Goal: Task Accomplishment & Management: Manage account settings

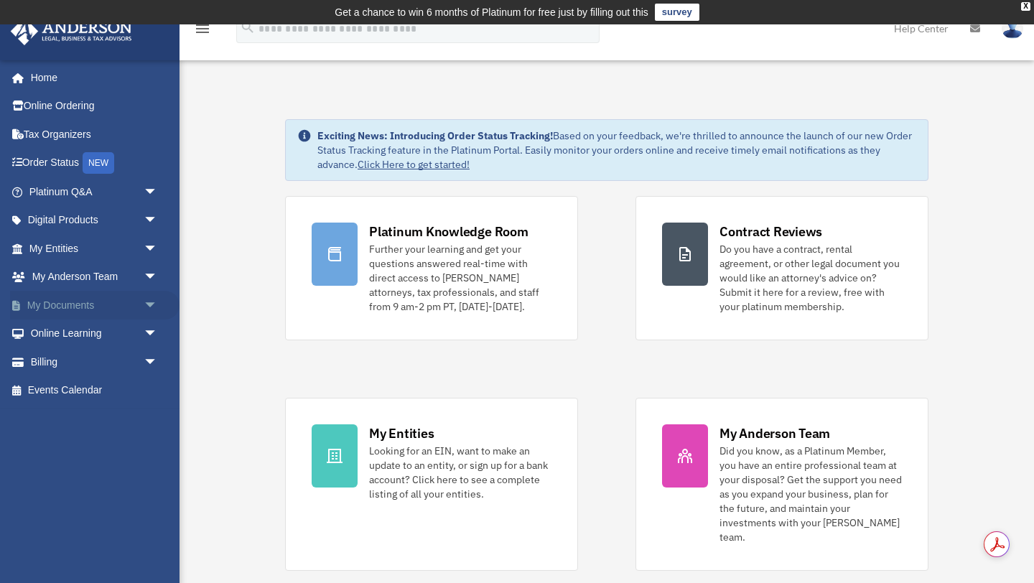
click at [78, 303] on link "My Documents arrow_drop_down" at bounding box center [94, 305] width 169 height 29
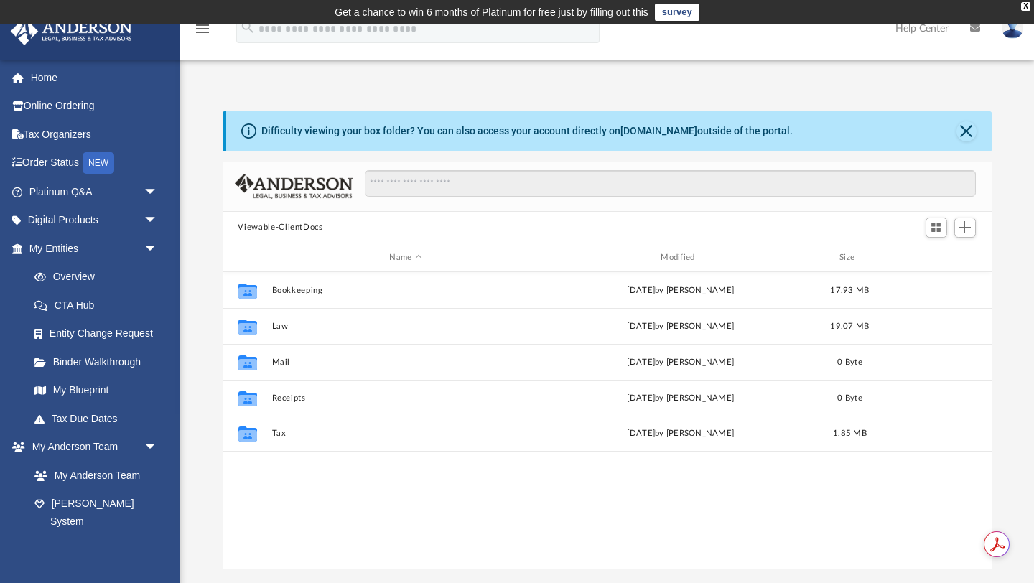
scroll to position [326, 769]
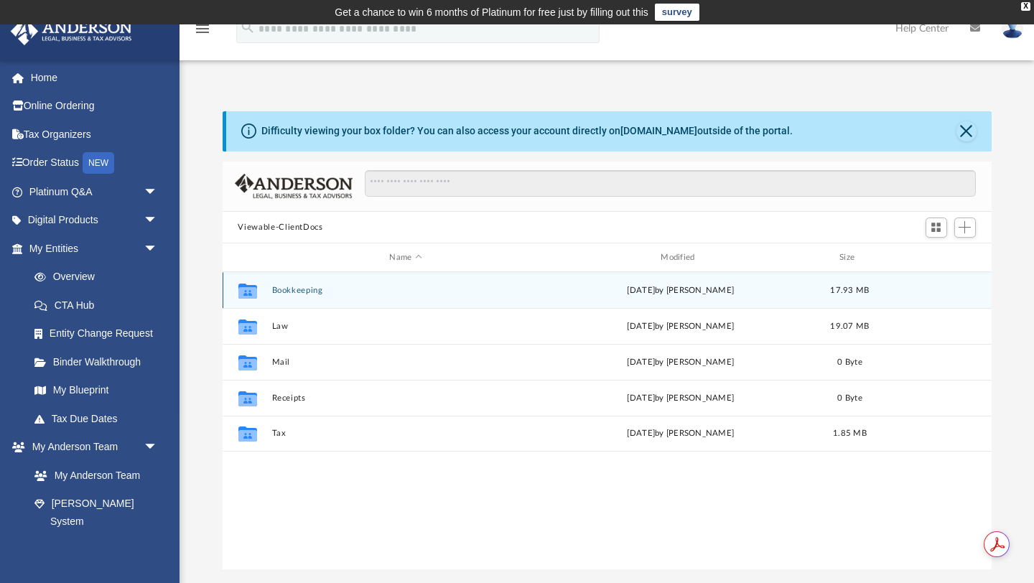
click at [288, 291] on button "Bookkeeping" at bounding box center [405, 290] width 269 height 9
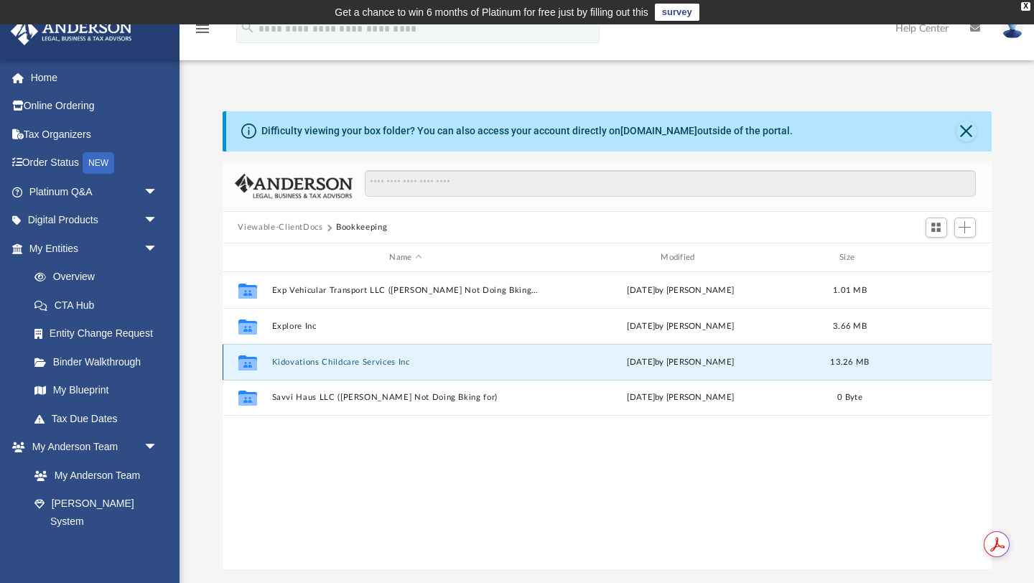
click at [295, 361] on button "Kidovations Childcare Services Inc" at bounding box center [405, 362] width 269 height 9
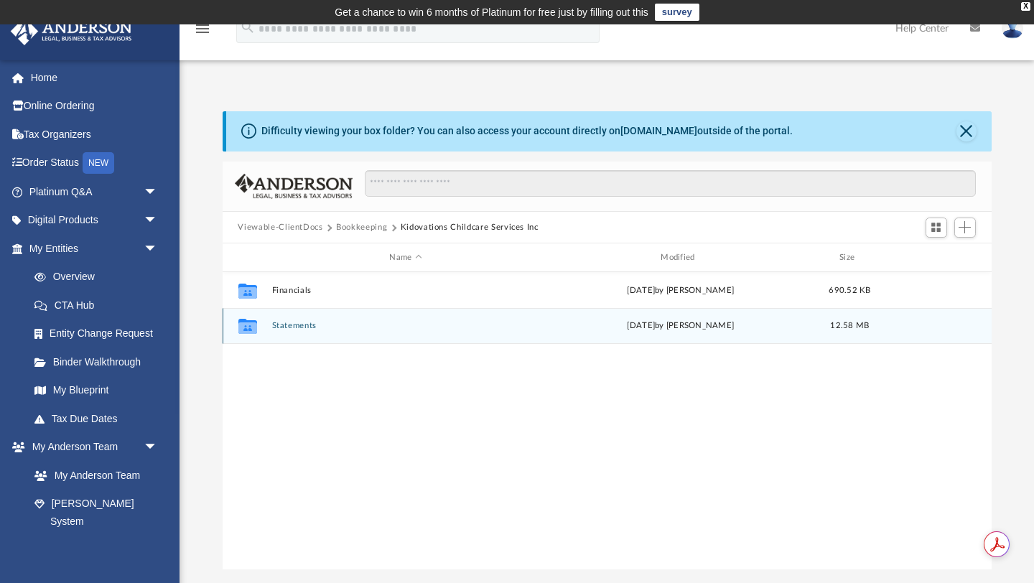
click at [299, 326] on button "Statements" at bounding box center [405, 326] width 269 height 9
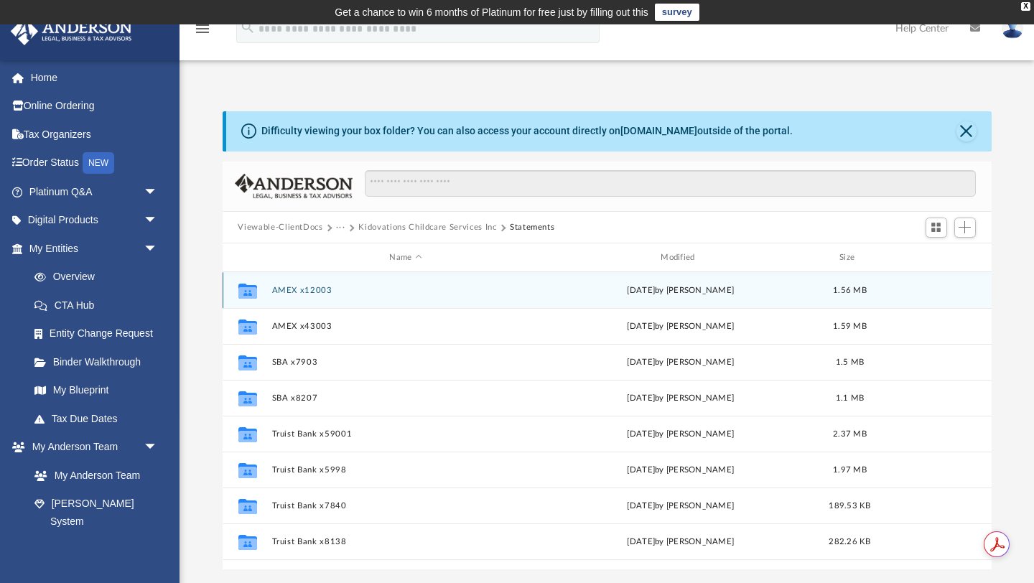
scroll to position [3, 0]
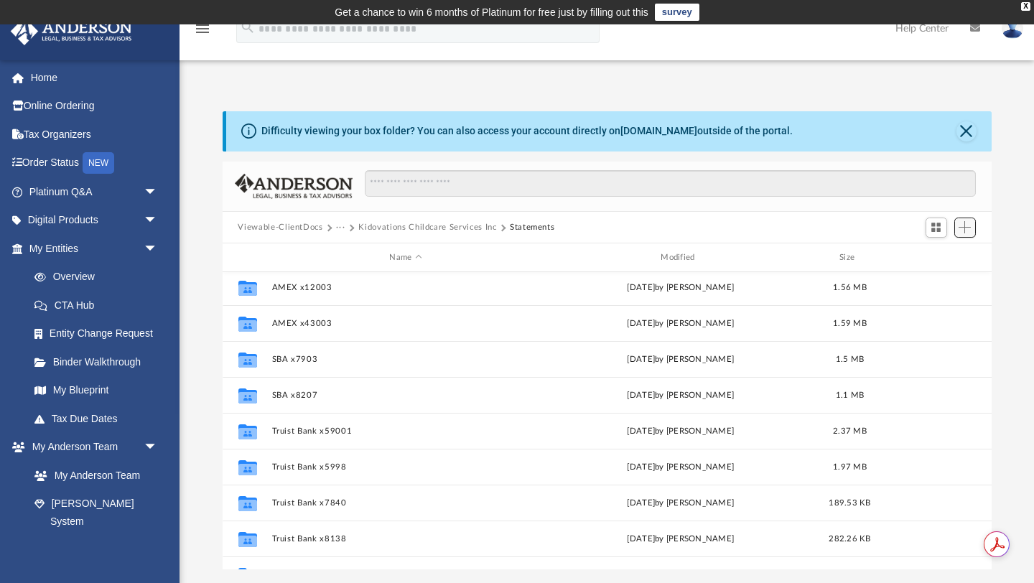
click at [967, 228] on span "Add" at bounding box center [964, 227] width 12 height 12
click at [947, 249] on li "Upload" at bounding box center [944, 255] width 46 height 15
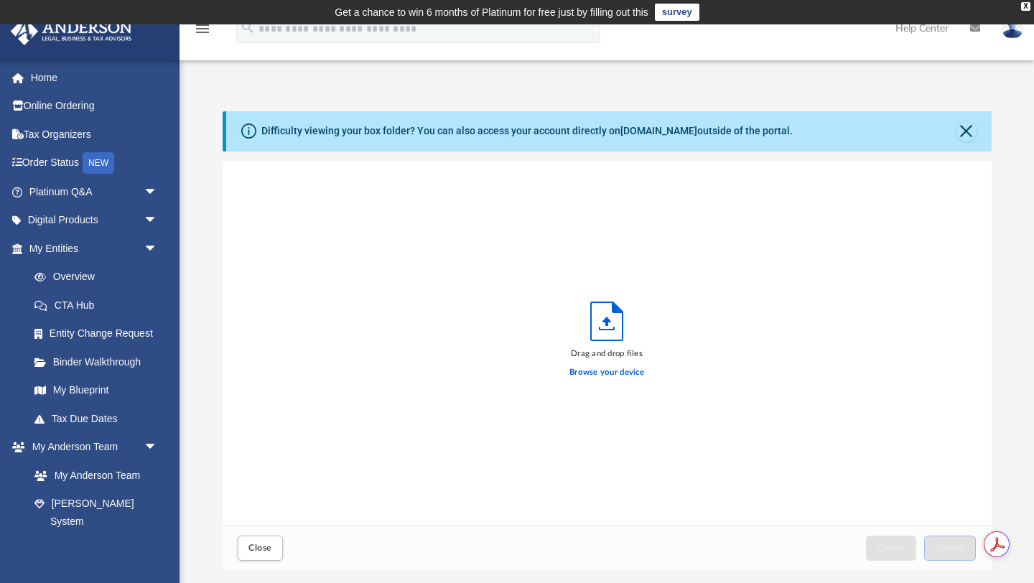
scroll to position [364, 769]
click at [631, 377] on label "Browse your device" at bounding box center [606, 372] width 75 height 13
click at [0, 0] on input "Browse your device" at bounding box center [0, 0] width 0 height 0
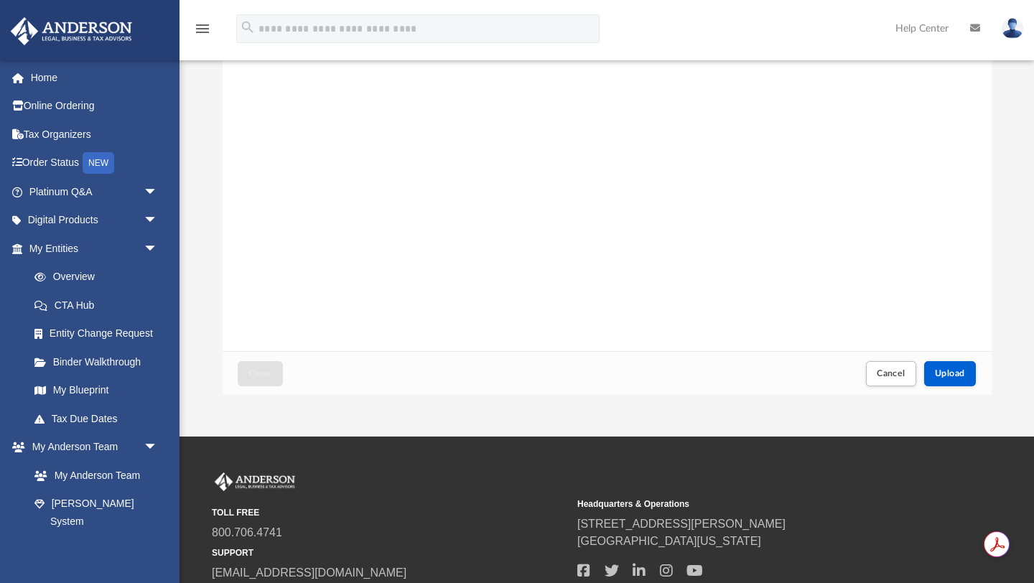
scroll to position [284, 0]
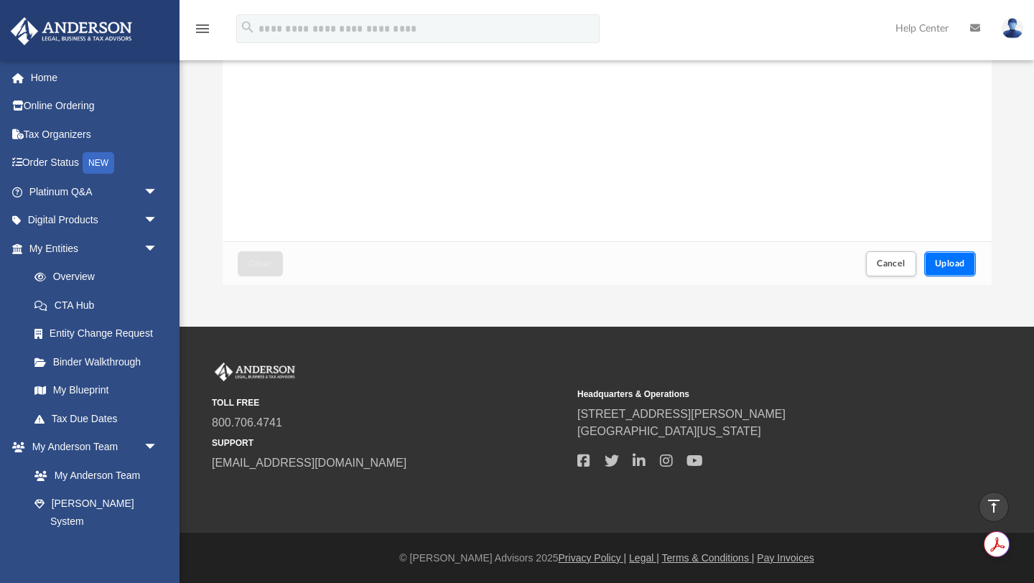
click at [968, 262] on button "Upload" at bounding box center [950, 263] width 52 height 25
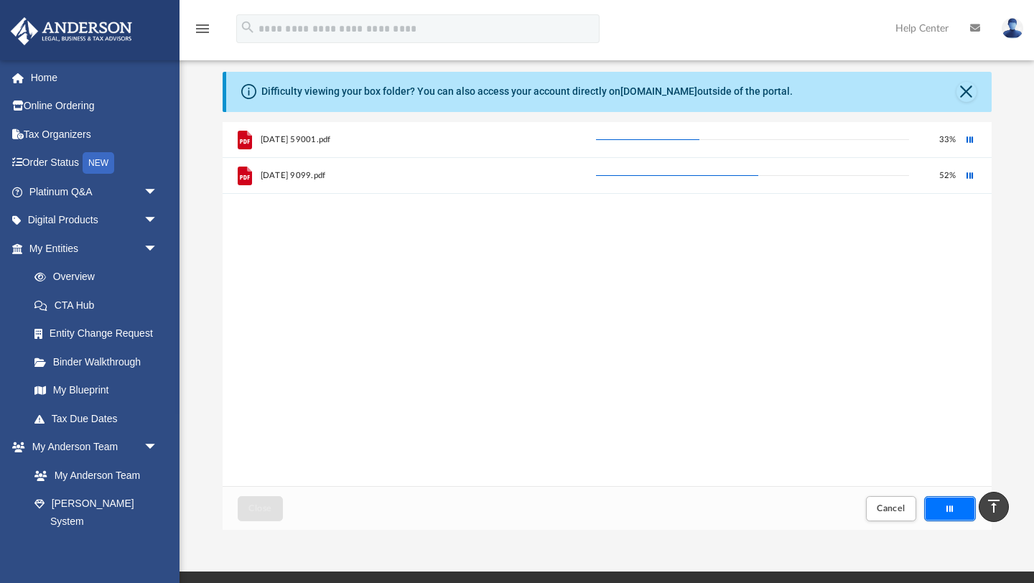
scroll to position [38, 0]
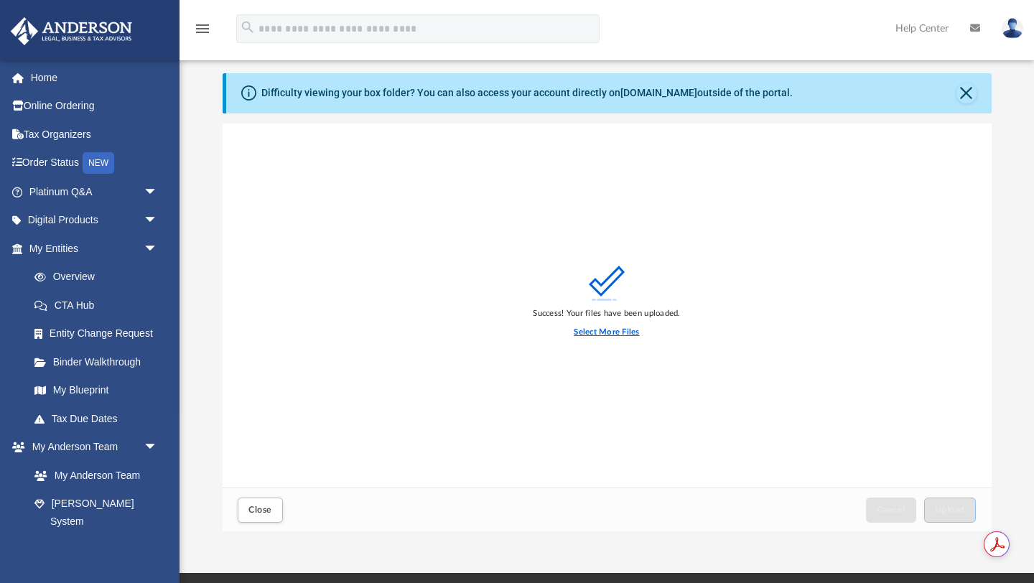
click at [627, 333] on label "Select More Files" at bounding box center [606, 332] width 65 height 13
click at [0, 0] on input "Select More Files" at bounding box center [0, 0] width 0 height 0
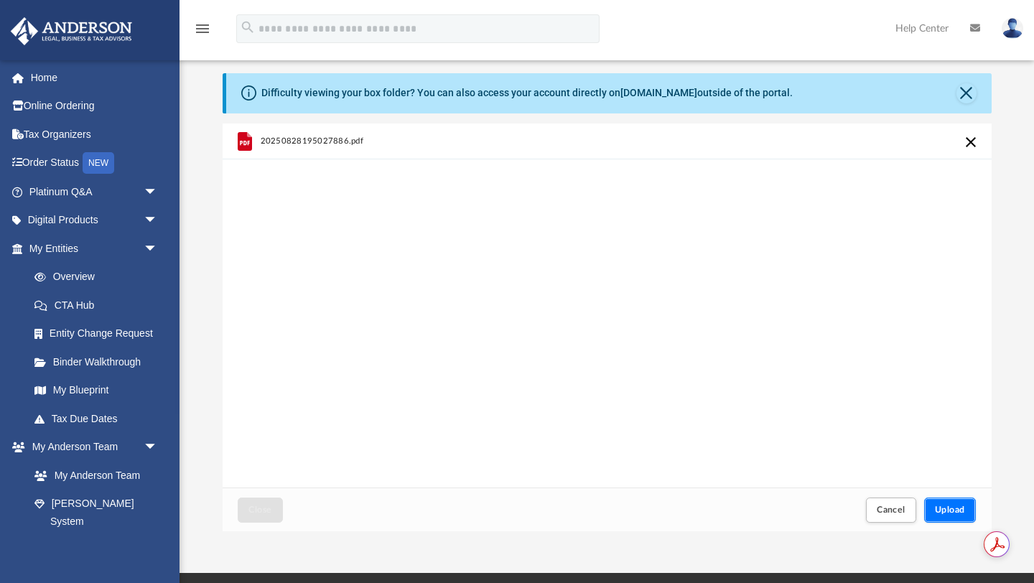
click at [951, 501] on button "Upload" at bounding box center [950, 510] width 52 height 25
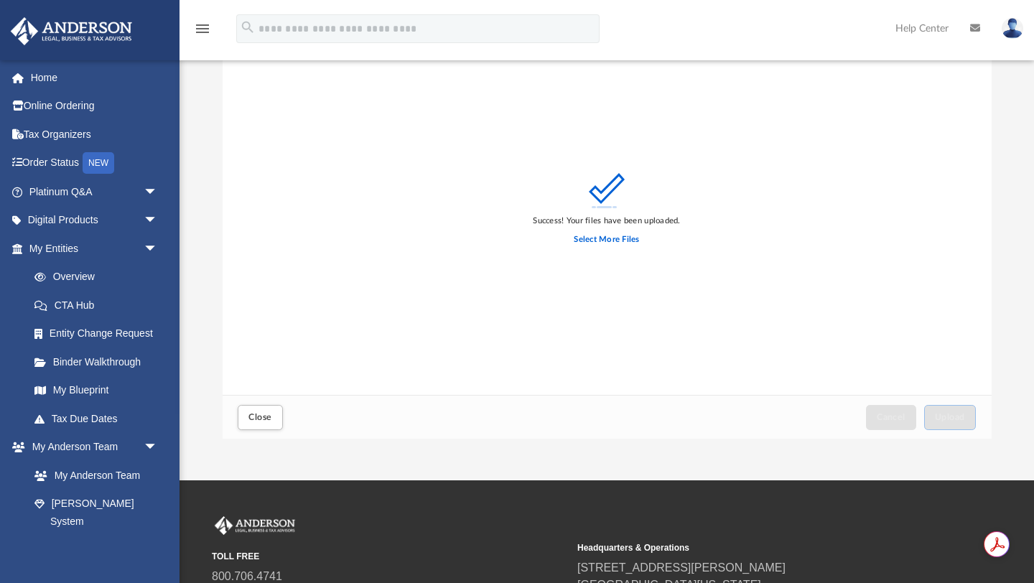
scroll to position [284, 0]
